Goal: Information Seeking & Learning: Check status

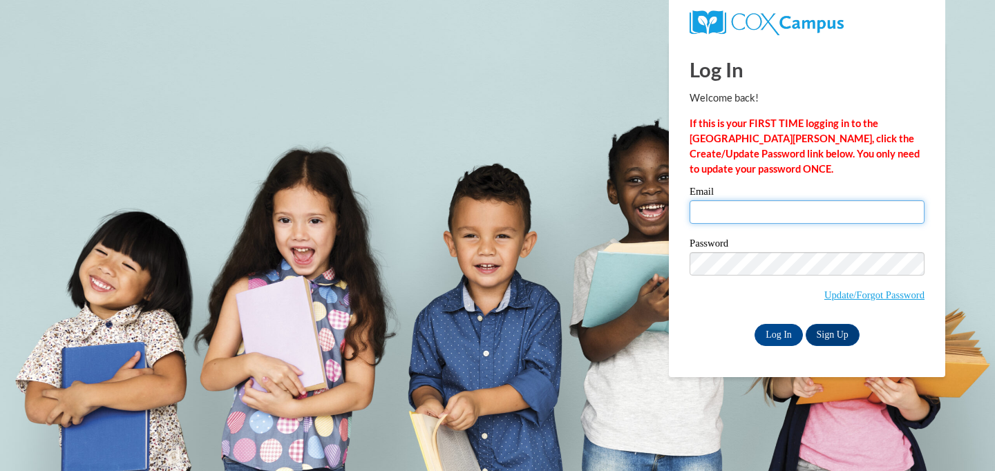
click at [719, 223] on input "Email" at bounding box center [806, 211] width 235 height 23
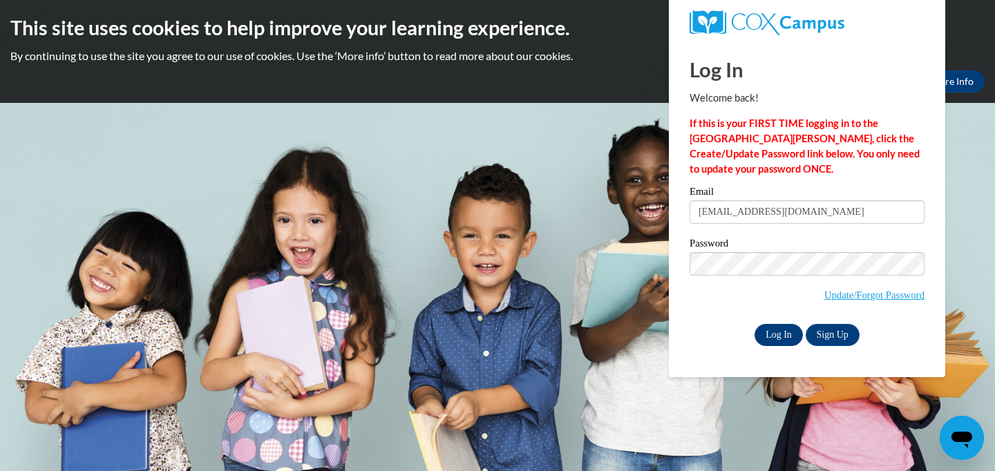
type input "pciha@nfdlschools.org"
click at [780, 334] on input "Log In" at bounding box center [778, 335] width 48 height 22
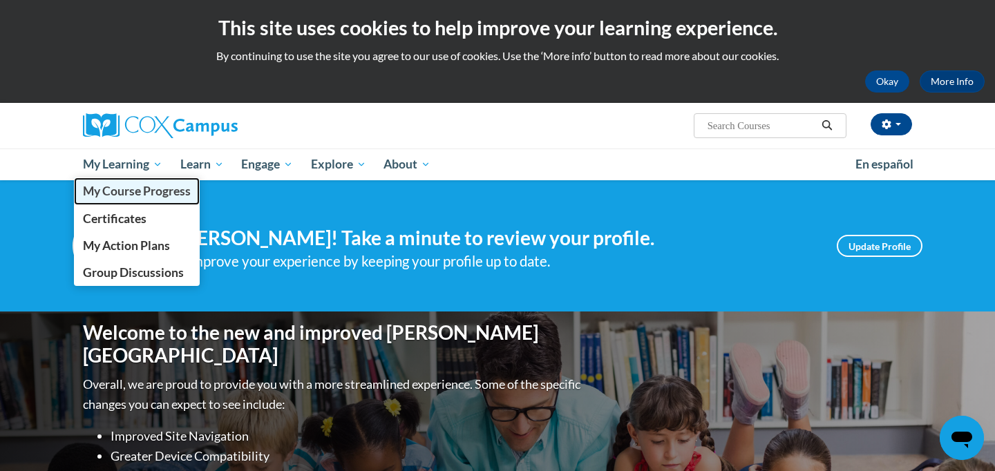
click at [137, 191] on span "My Course Progress" at bounding box center [137, 191] width 108 height 15
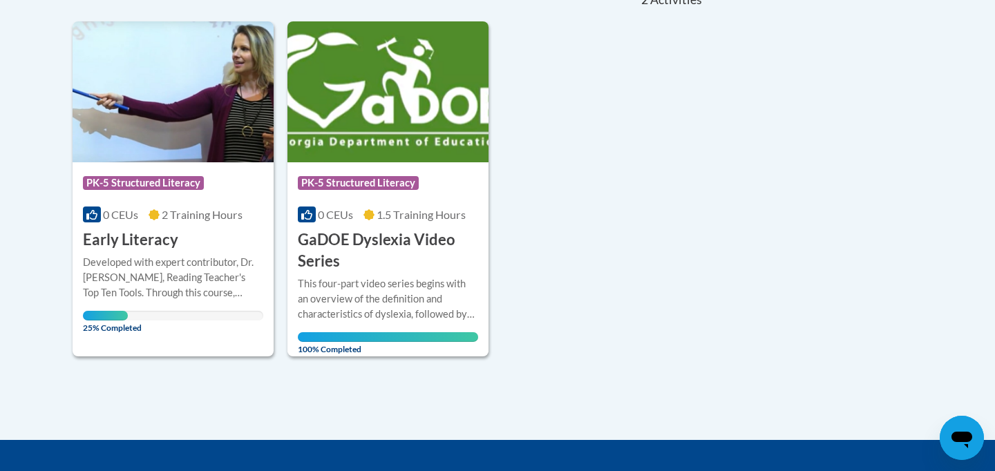
scroll to position [334, 0]
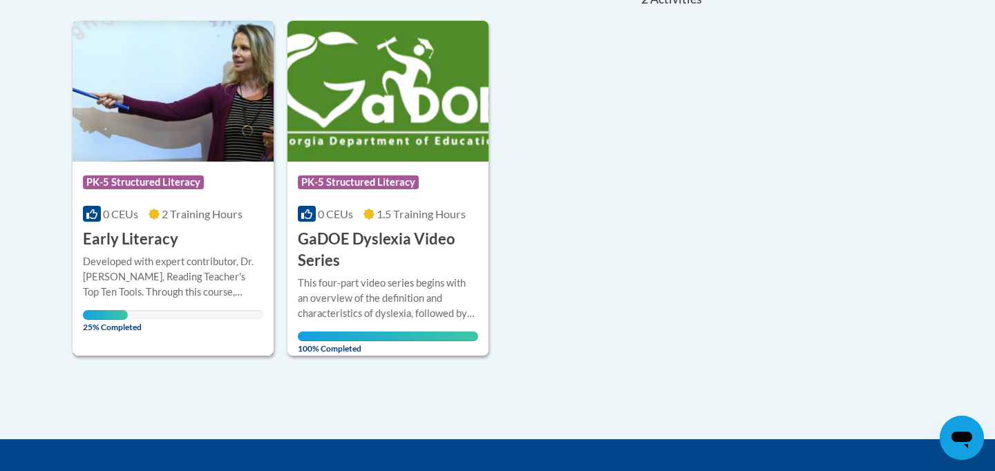
click at [141, 232] on h3 "Early Literacy" at bounding box center [130, 239] width 95 height 21
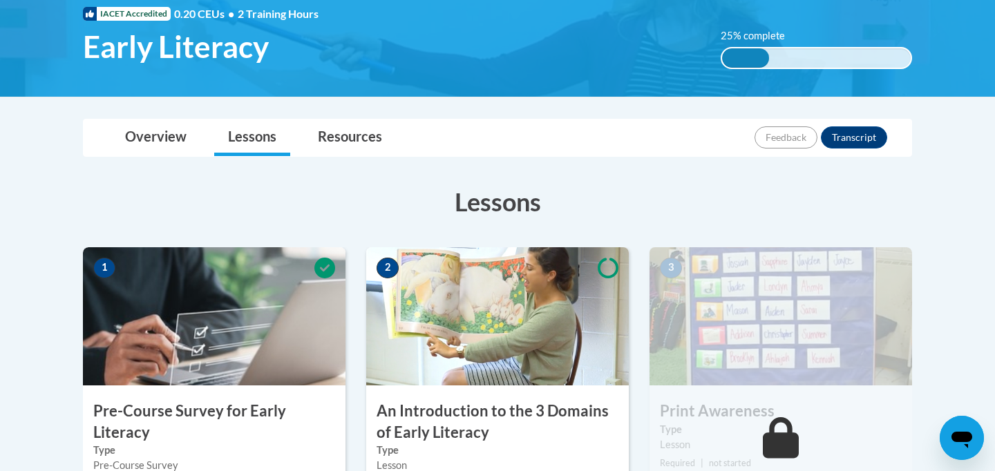
scroll to position [415, 0]
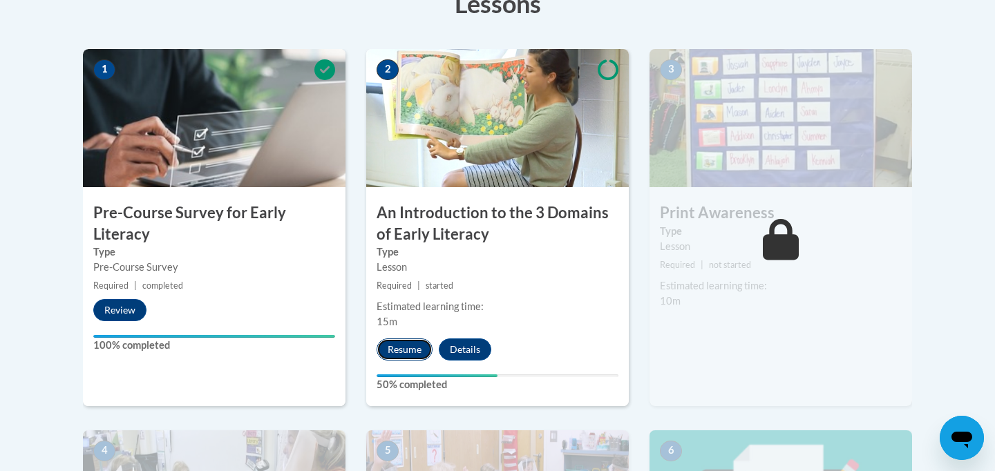
click at [405, 350] on button "Resume" at bounding box center [404, 349] width 56 height 22
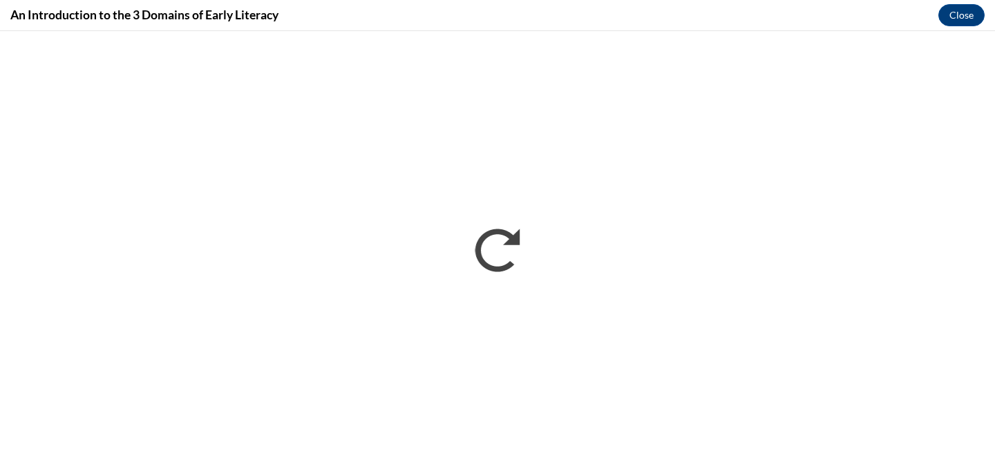
scroll to position [0, 0]
